Goal: Task Accomplishment & Management: Manage account settings

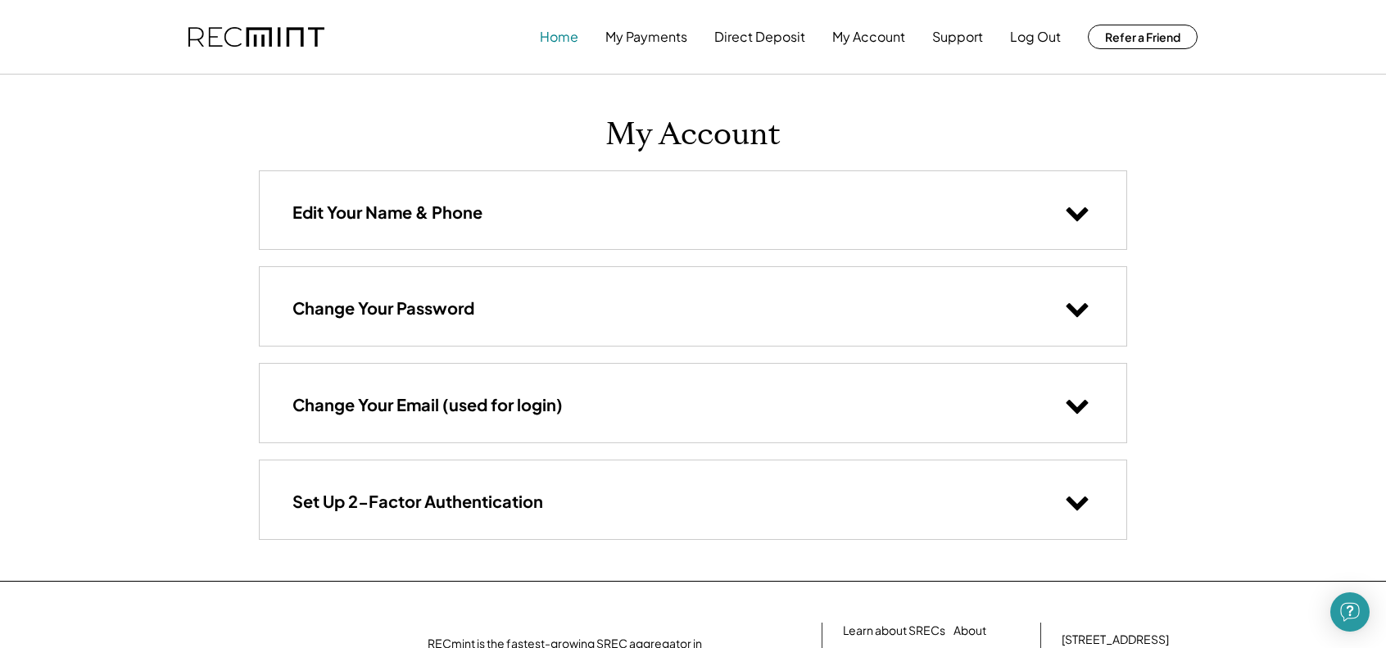
click at [546, 43] on button "Home" at bounding box center [559, 36] width 39 height 33
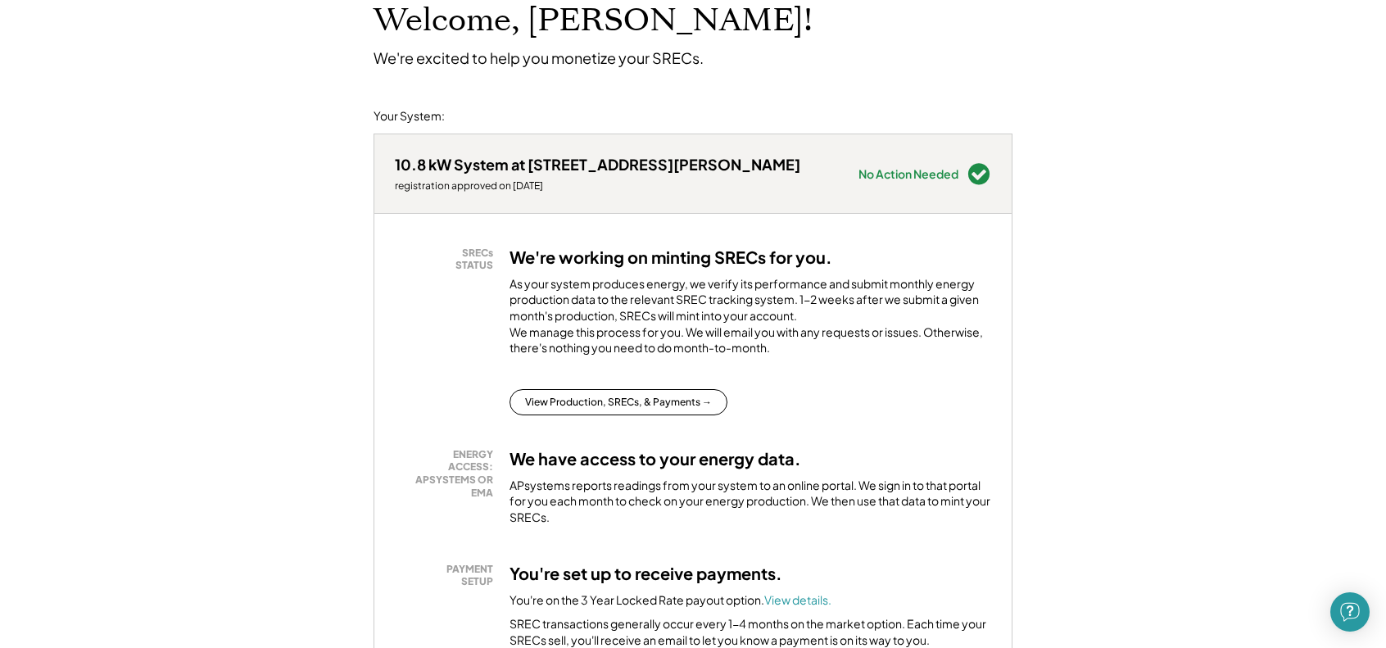
scroll to position [246, 0]
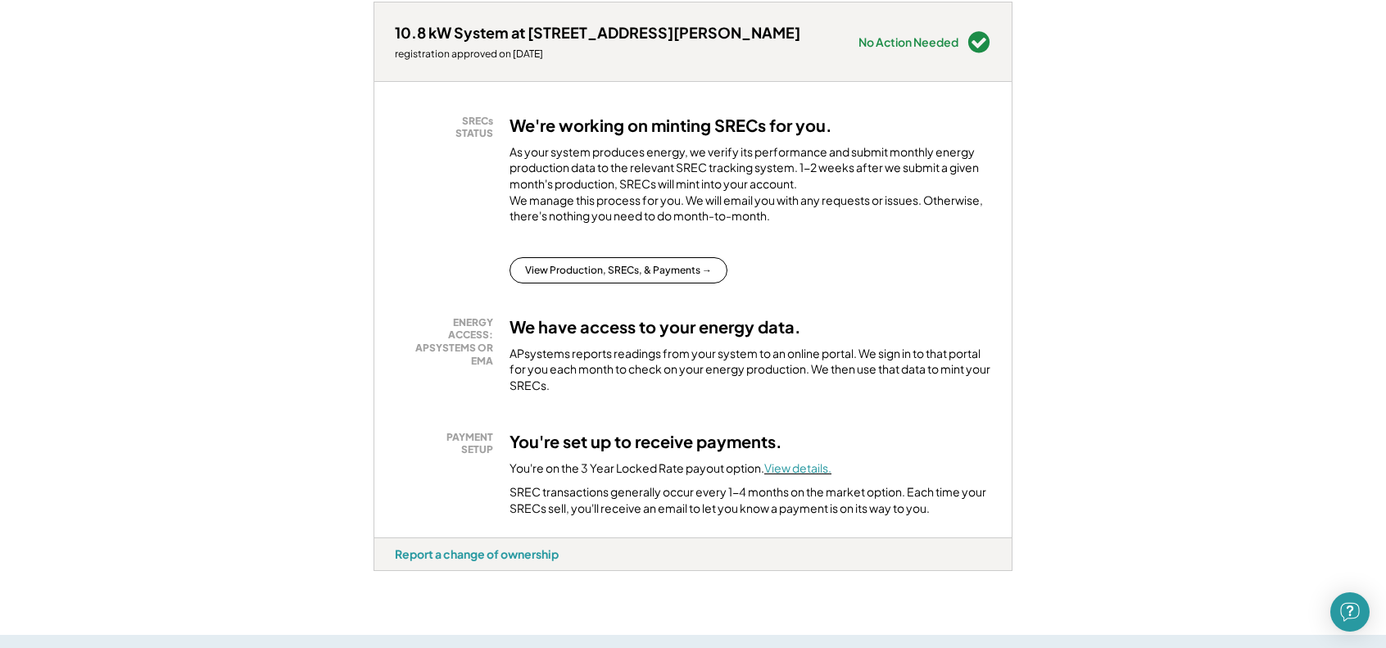
click at [801, 475] on font "View details." at bounding box center [797, 467] width 67 height 15
click at [542, 283] on button "View Production, SRECs, & Payments →" at bounding box center [619, 270] width 218 height 26
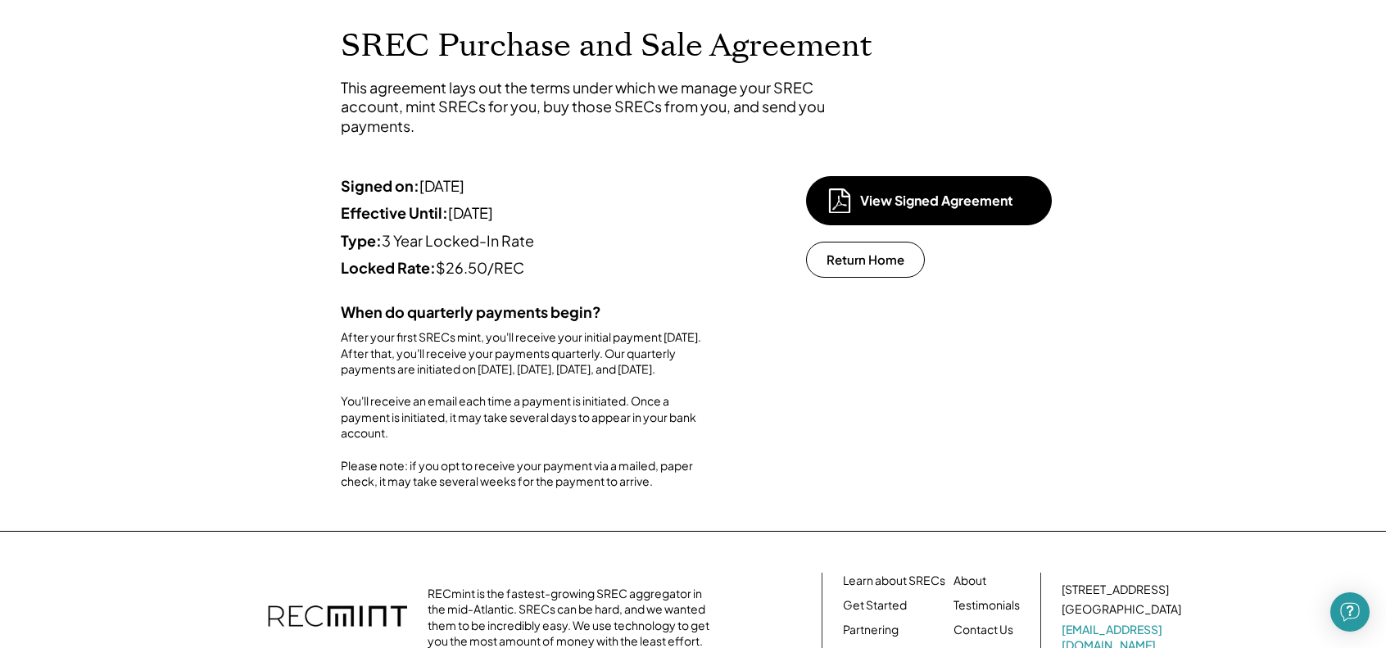
scroll to position [164, 0]
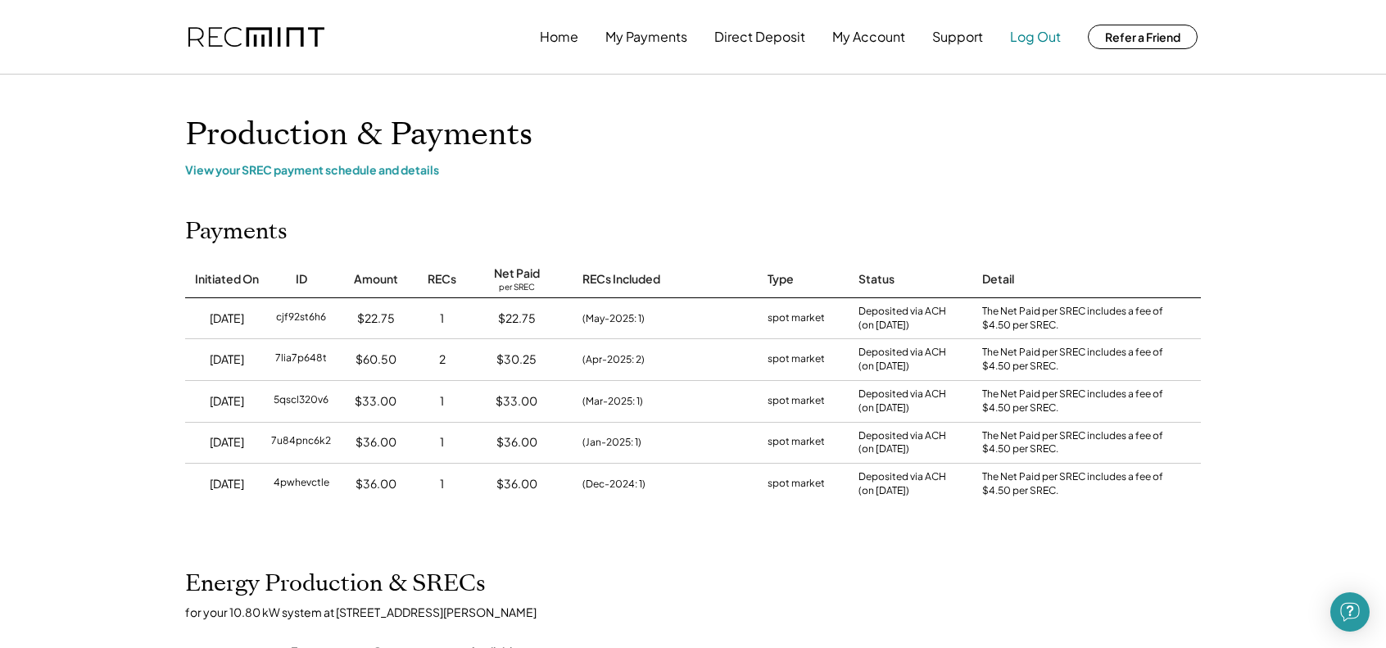
click at [1030, 40] on button "Log Out" at bounding box center [1035, 36] width 51 height 33
